Goal: Navigation & Orientation: Find specific page/section

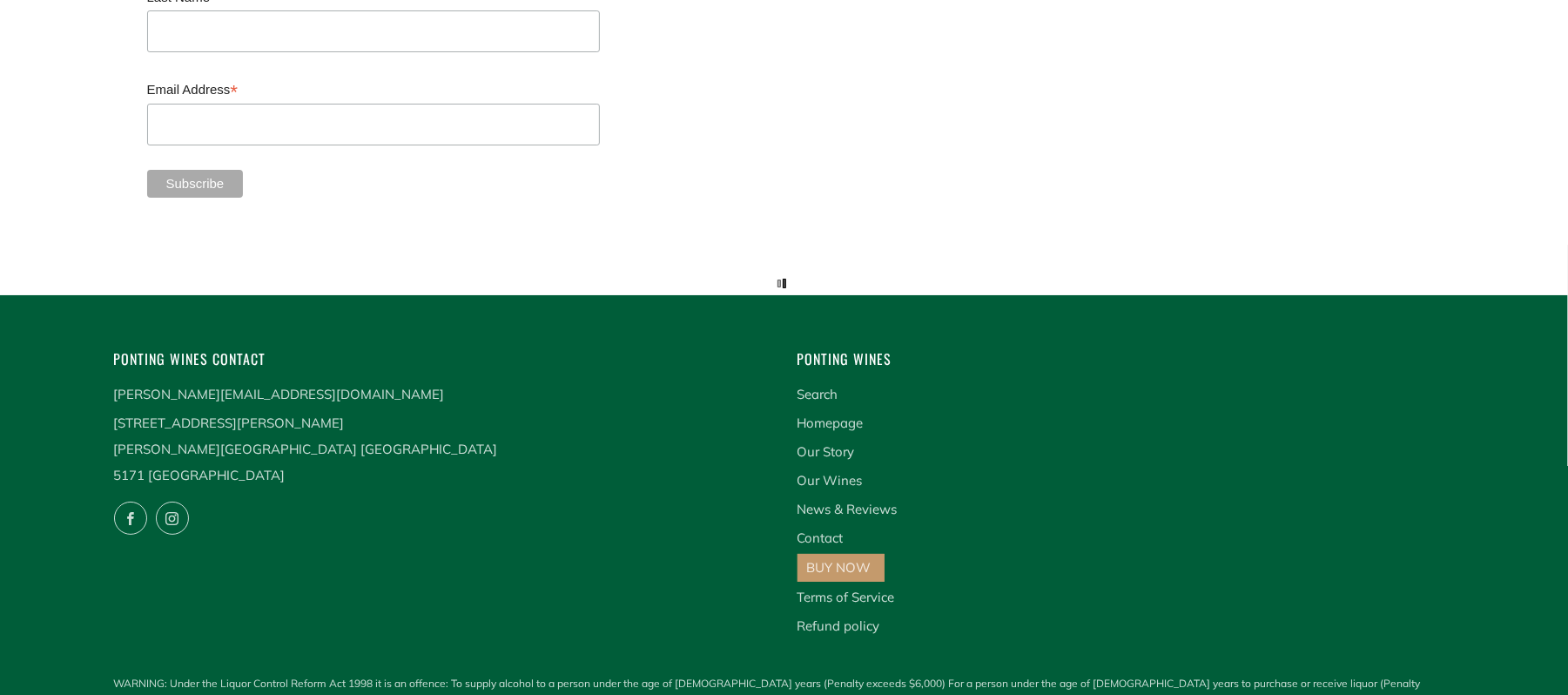
scroll to position [4599, 0]
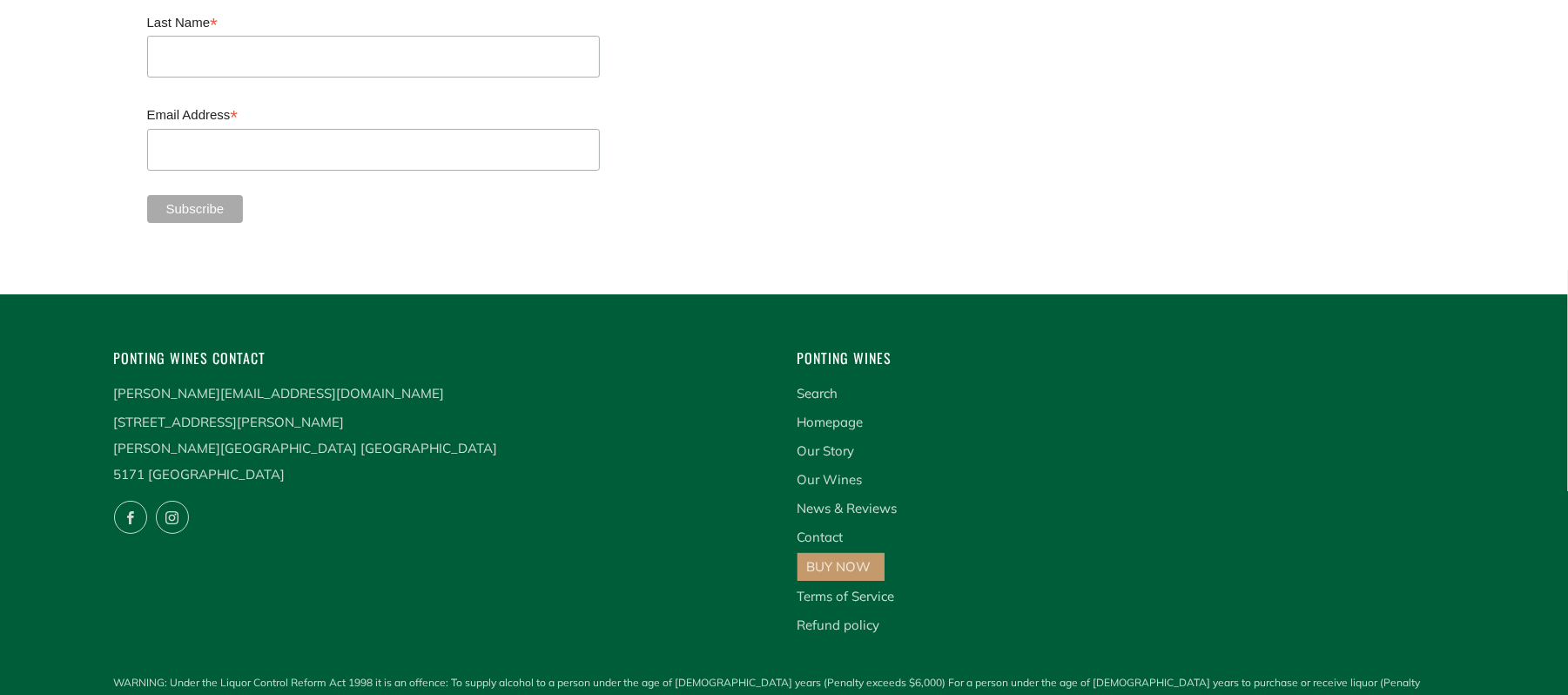
drag, startPoint x: 1575, startPoint y: 82, endPoint x: 1563, endPoint y: 749, distance: 667.1
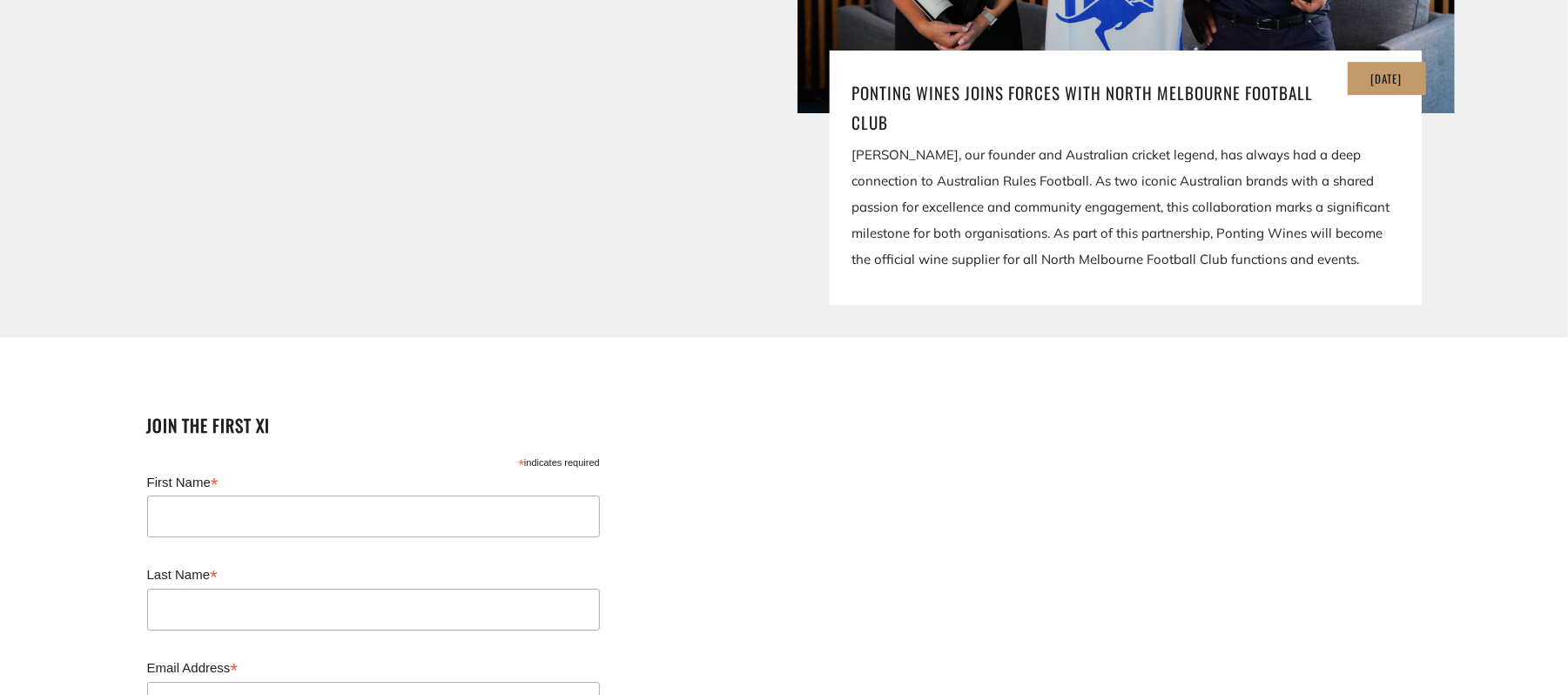
scroll to position [4634, 0]
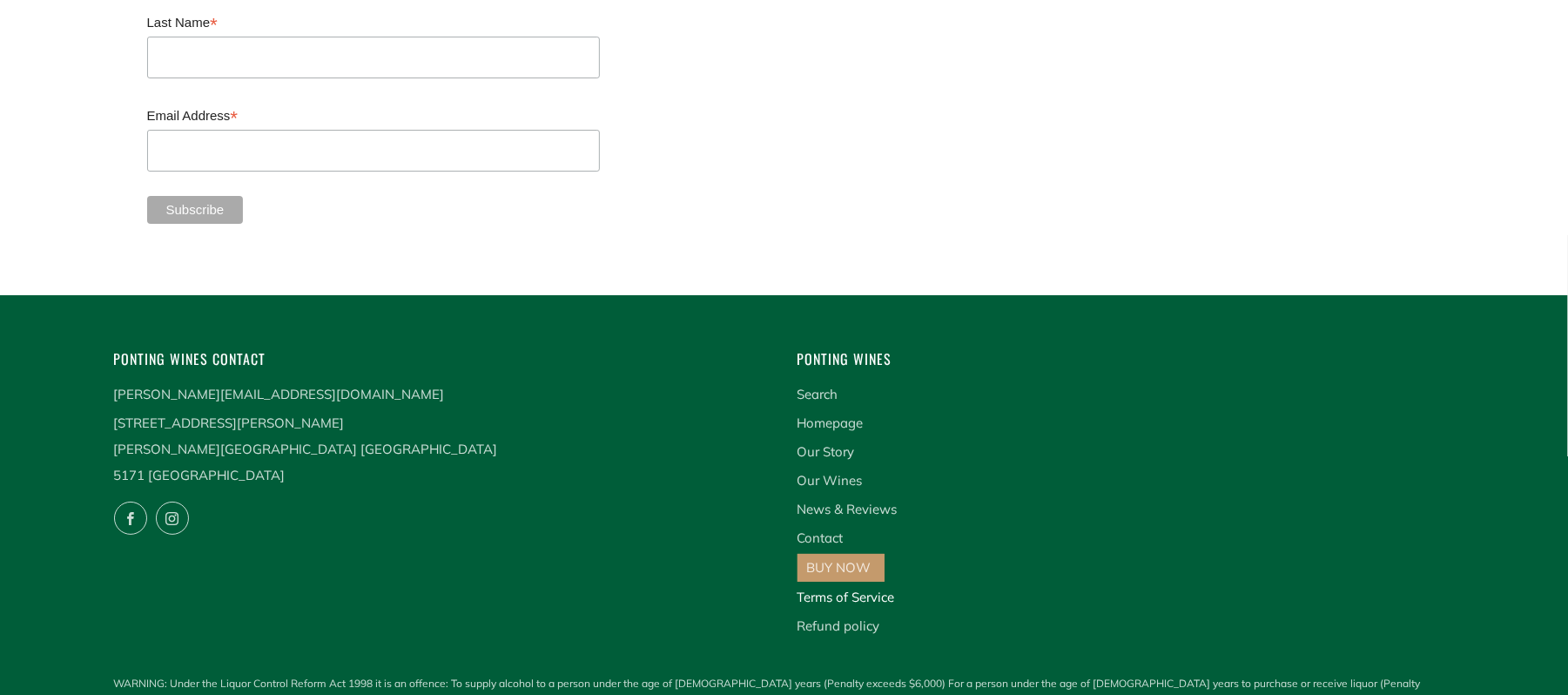
click at [833, 589] on link "Terms of Service" at bounding box center [846, 597] width 97 height 17
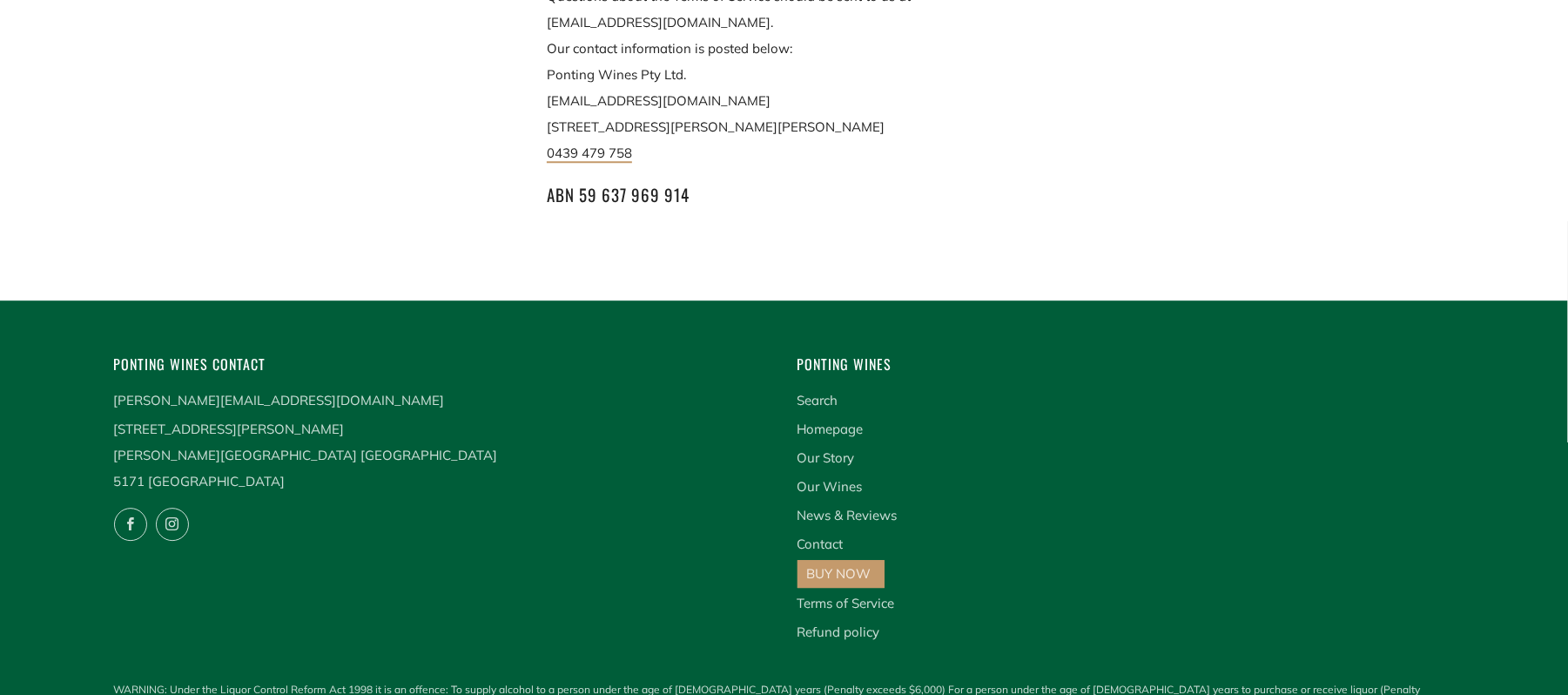
scroll to position [8204, 0]
